Goal: Task Accomplishment & Management: Complete application form

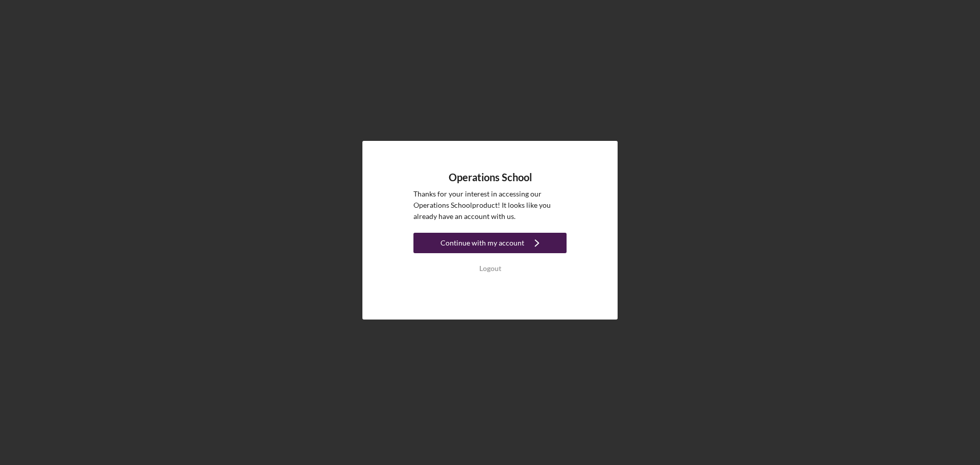
click at [471, 244] on div "Continue with my account" at bounding box center [483, 243] width 84 height 20
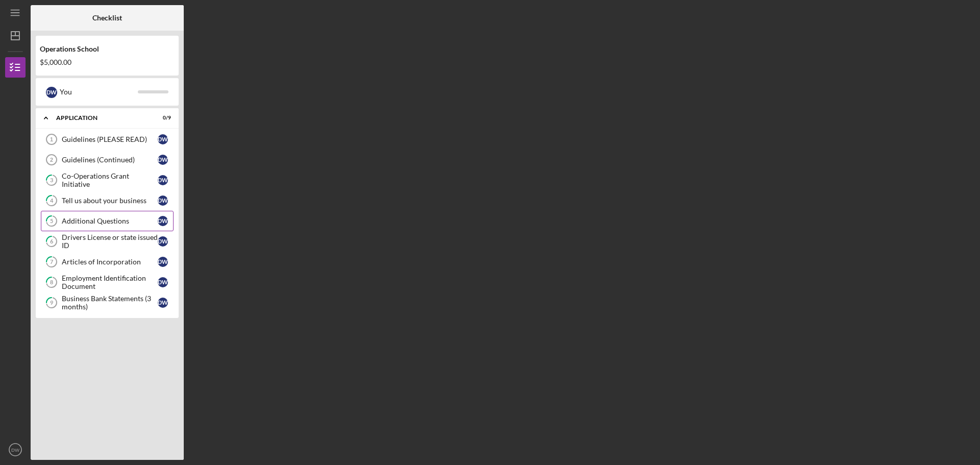
click at [99, 218] on div "Additional Questions" at bounding box center [110, 221] width 96 height 8
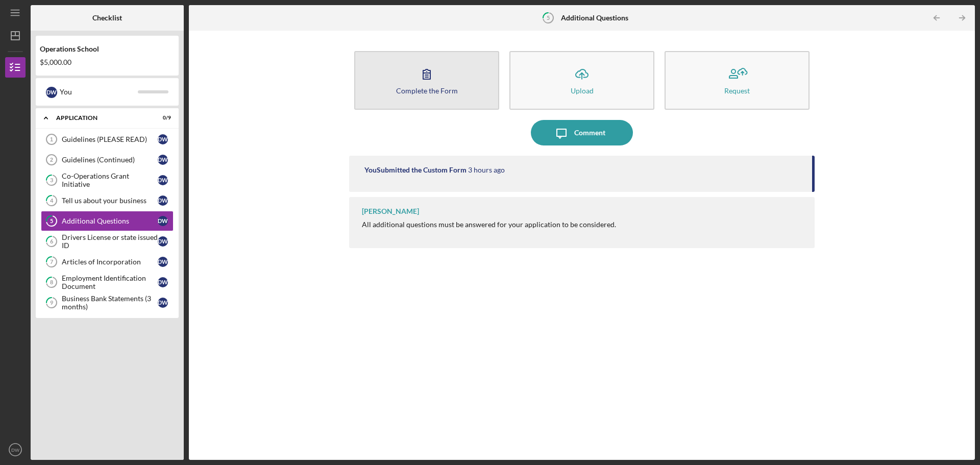
click at [408, 87] on div "Complete the Form" at bounding box center [427, 91] width 62 height 8
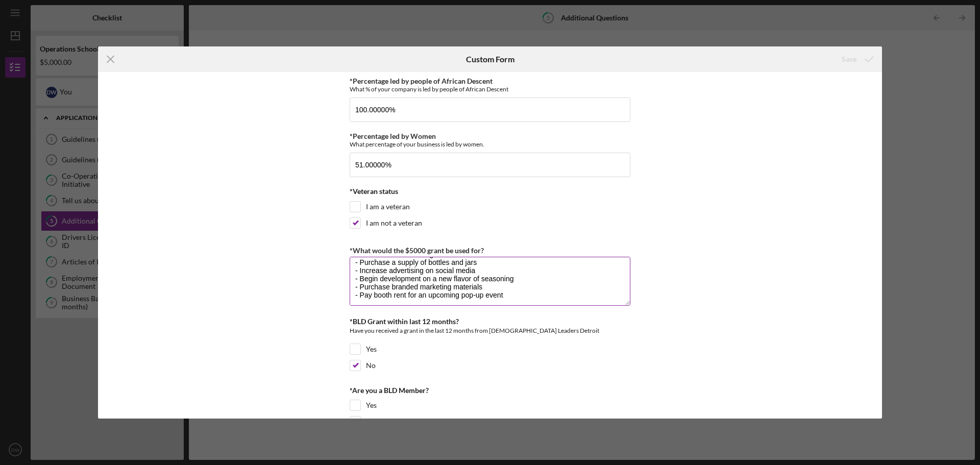
scroll to position [25, 0]
click at [110, 60] on line at bounding box center [110, 59] width 7 height 7
